Goal: Transaction & Acquisition: Purchase product/service

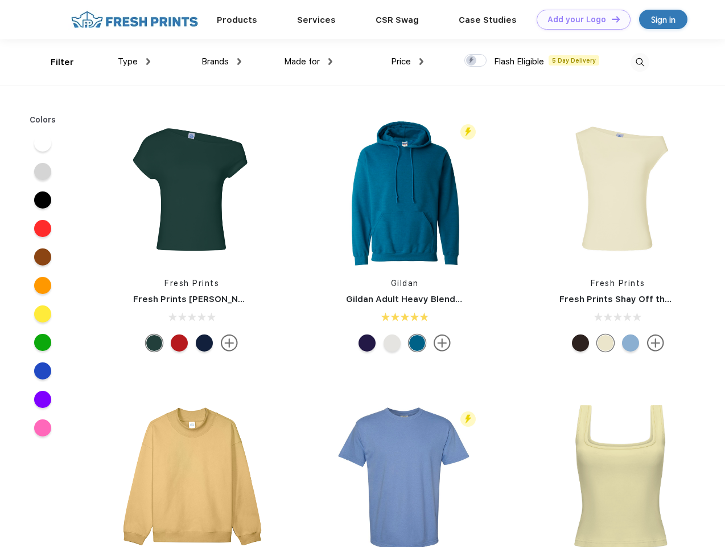
click at [580, 19] on link "Add your Logo Design Tool" at bounding box center [584, 20] width 94 height 20
click at [0, 0] on div "Design Tool" at bounding box center [0, 0] width 0 height 0
click at [611, 19] on link "Add your Logo Design Tool" at bounding box center [584, 20] width 94 height 20
click at [55, 62] on div "Filter" at bounding box center [62, 62] width 23 height 13
click at [134, 61] on span "Type" at bounding box center [128, 61] width 20 height 10
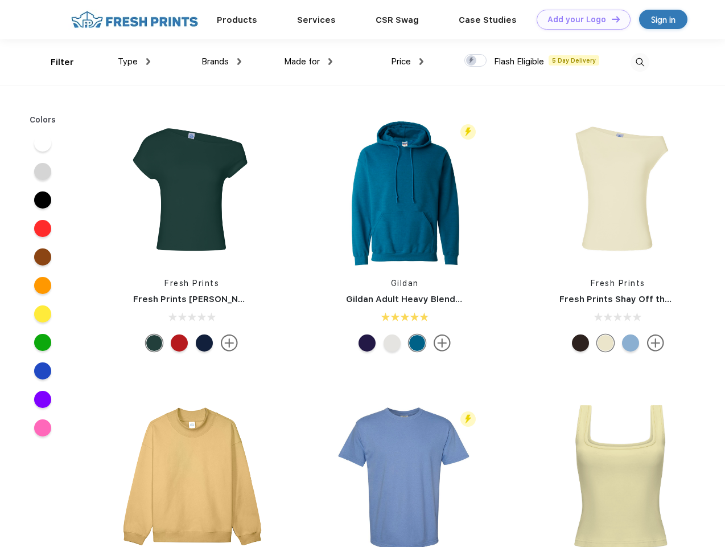
click at [221, 61] on span "Brands" at bounding box center [215, 61] width 27 height 10
click at [309, 61] on span "Made for" at bounding box center [302, 61] width 36 height 10
click at [408, 61] on span "Price" at bounding box center [401, 61] width 20 height 10
click at [476, 61] on div at bounding box center [476, 60] width 22 height 13
click at [472, 61] on input "checkbox" at bounding box center [468, 57] width 7 height 7
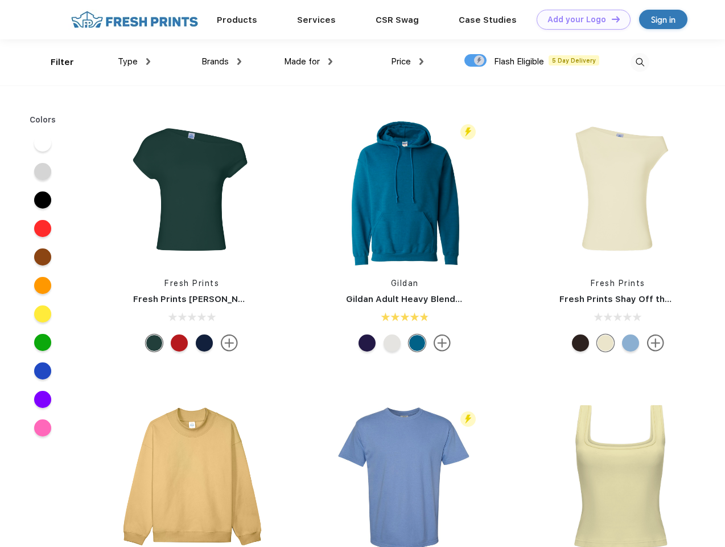
click at [640, 62] on img at bounding box center [640, 62] width 19 height 19
